Goal: Check status

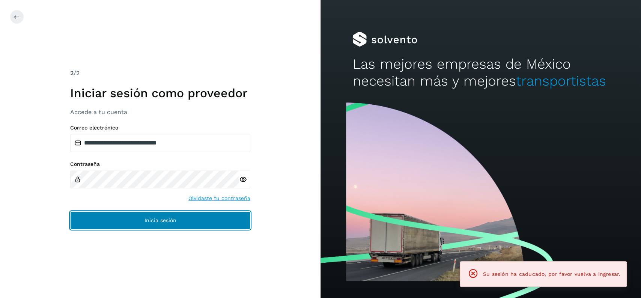
click at [149, 218] on span "Inicia sesión" at bounding box center [160, 220] width 32 height 5
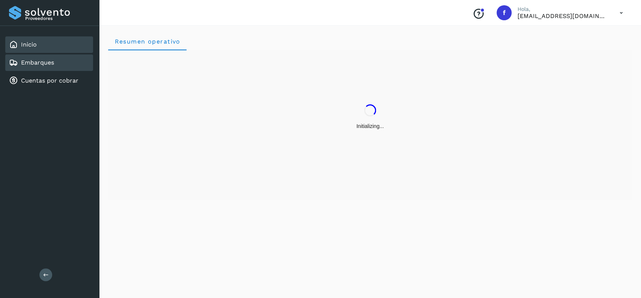
click at [61, 61] on div "Embarques" at bounding box center [49, 62] width 88 height 17
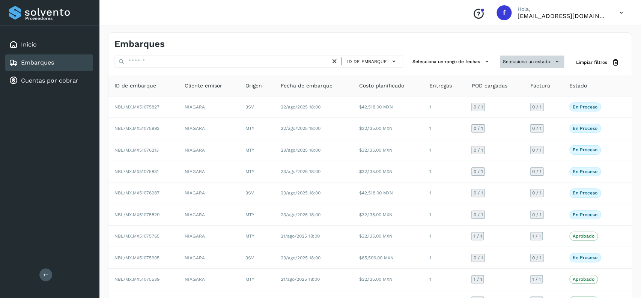
click at [521, 55] on div "Embarques ID de embarque Selecciona un rango de fechas Selecciona un estado Lim…" at bounding box center [370, 185] width 524 height 306
click at [521, 58] on button "Selecciona un estado" at bounding box center [532, 62] width 64 height 12
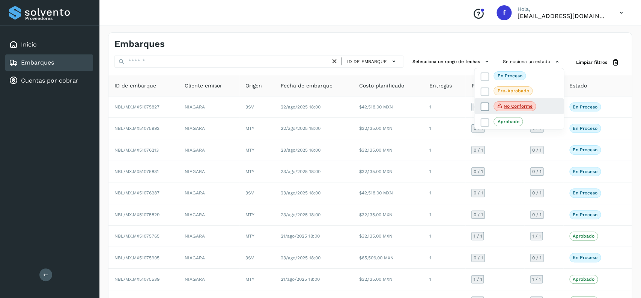
click at [484, 109] on icon at bounding box center [485, 107] width 8 height 8
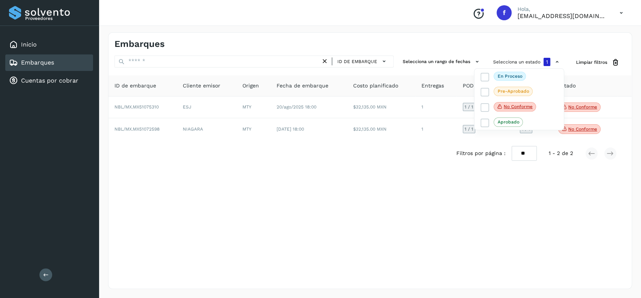
click at [267, 196] on div at bounding box center [320, 149] width 641 height 298
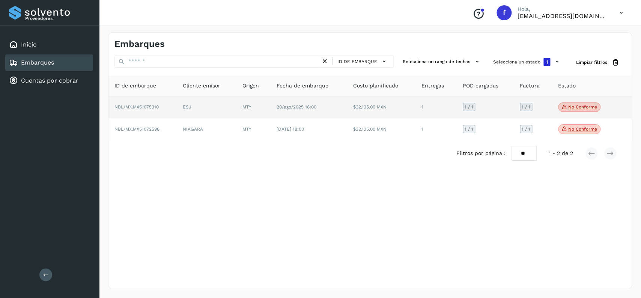
click at [585, 107] on p "No conforme" at bounding box center [582, 106] width 29 height 5
